Goal: Task Accomplishment & Management: Use online tool/utility

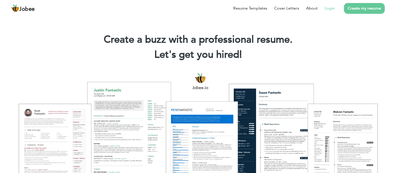
click at [332, 8] on link "Login" at bounding box center [329, 8] width 10 height 6
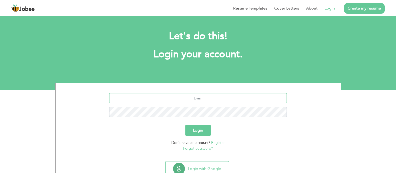
click at [195, 99] on input "text" at bounding box center [198, 98] width 178 height 10
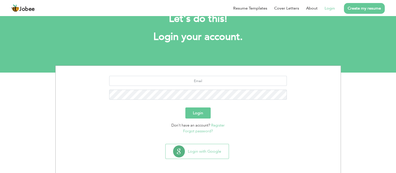
click at [207, 141] on section "Login with Google" at bounding box center [197, 156] width 277 height 31
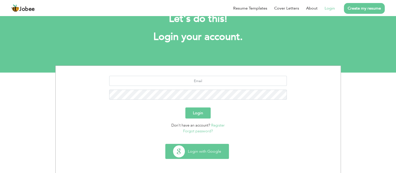
click at [207, 150] on button "Login with Google" at bounding box center [196, 151] width 63 height 15
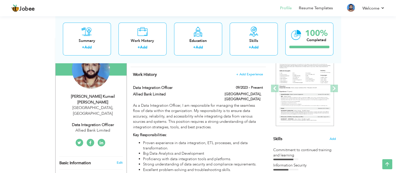
scroll to position [21, 0]
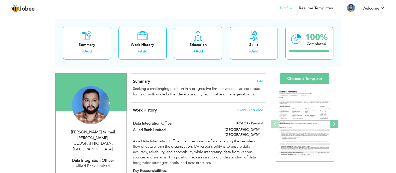
click at [331, 121] on span at bounding box center [334, 124] width 8 height 8
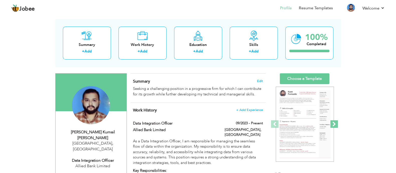
click at [331, 121] on span at bounding box center [334, 124] width 8 height 8
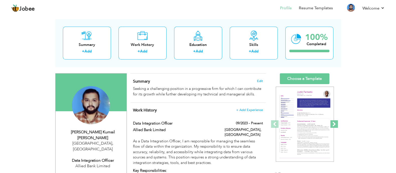
click at [331, 121] on span at bounding box center [334, 124] width 8 height 8
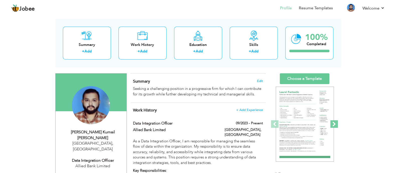
click at [331, 121] on span at bounding box center [334, 124] width 8 height 8
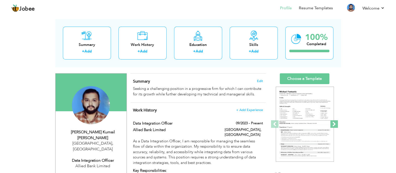
click at [331, 121] on span at bounding box center [334, 124] width 8 height 8
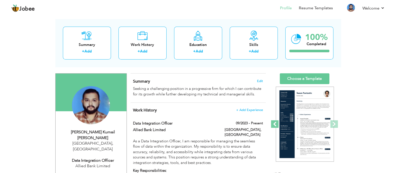
click at [273, 122] on span at bounding box center [275, 124] width 8 height 8
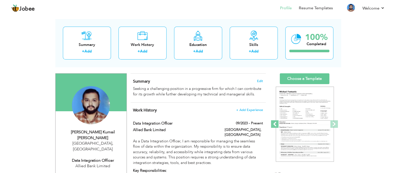
click at [273, 122] on span at bounding box center [275, 124] width 8 height 8
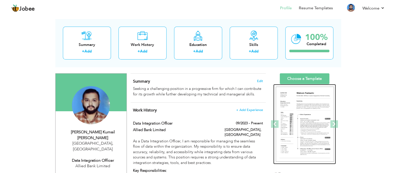
click at [301, 117] on img at bounding box center [305, 123] width 58 height 75
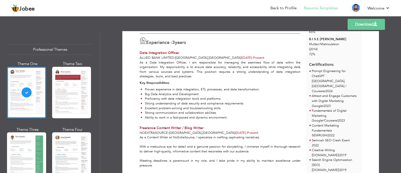
scroll to position [104, 0]
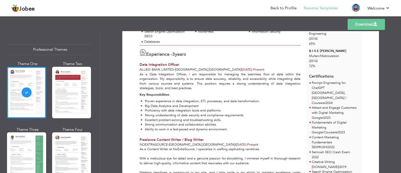
click at [321, 80] on span "Prompt Engineering for ChatGPT" at bounding box center [328, 85] width 34 height 10
drag, startPoint x: 325, startPoint y: 77, endPoint x: 310, endPoint y: 73, distance: 15.9
click at [311, 81] on li "Prompt Engineering for ChatGPT Vanderbilt University,USA / Coursera | 2024" at bounding box center [334, 93] width 47 height 25
click at [349, 80] on div "Prompt Engineering for ChatGPT Vanderbilt University,USA / Coursera | 2024" at bounding box center [334, 92] width 47 height 25
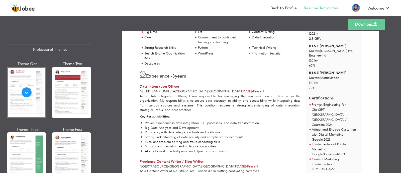
scroll to position [85, 0]
